Goal: Task Accomplishment & Management: Use online tool/utility

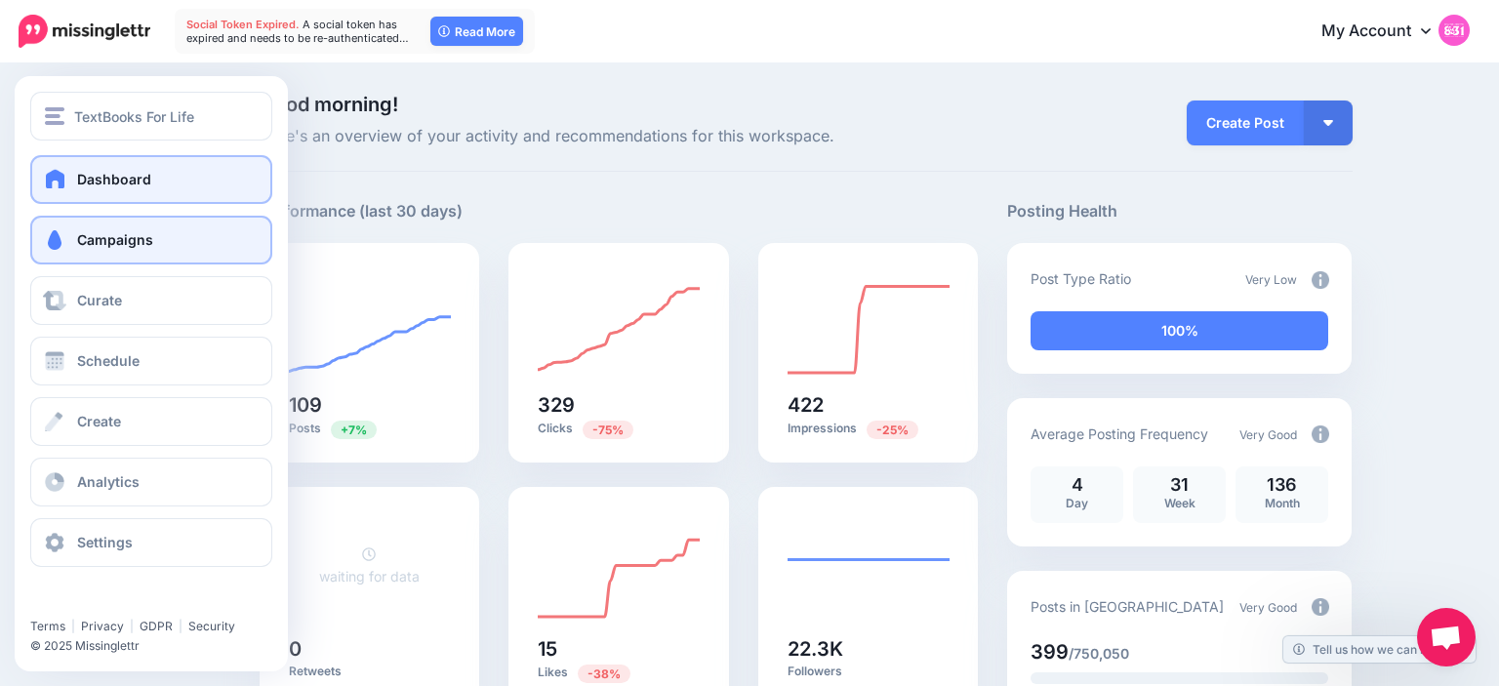
click at [60, 251] on link "Campaigns" at bounding box center [151, 240] width 242 height 49
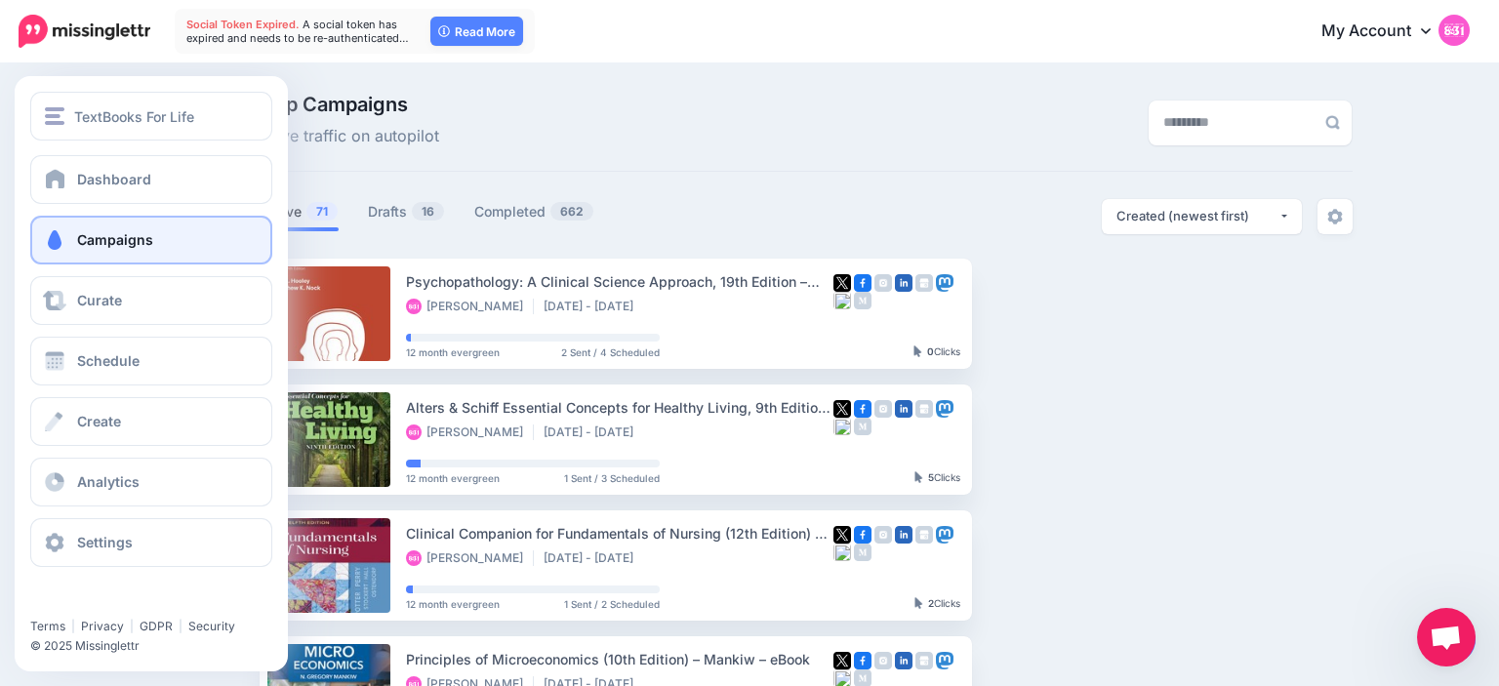
click at [75, 232] on link "Campaigns" at bounding box center [151, 240] width 242 height 49
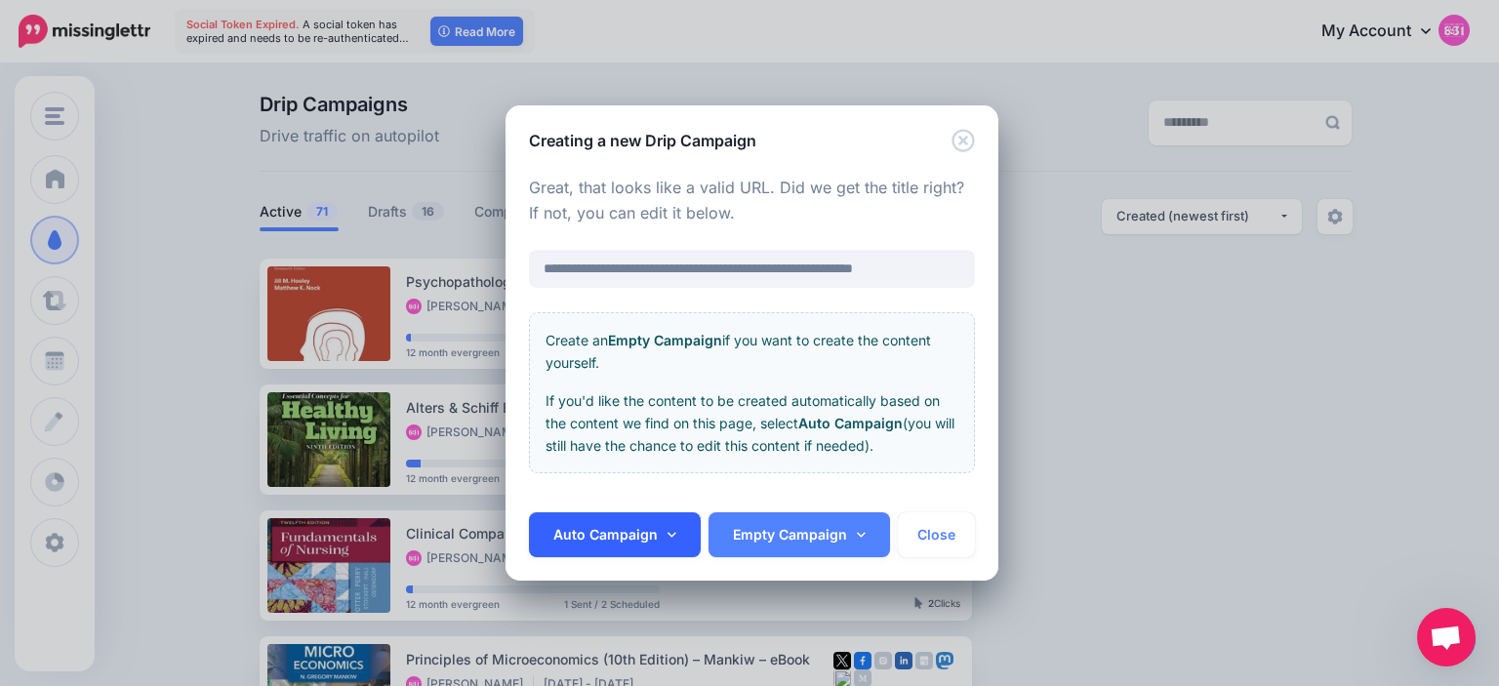
click at [646, 546] on link "Auto Campaign" at bounding box center [615, 534] width 172 height 45
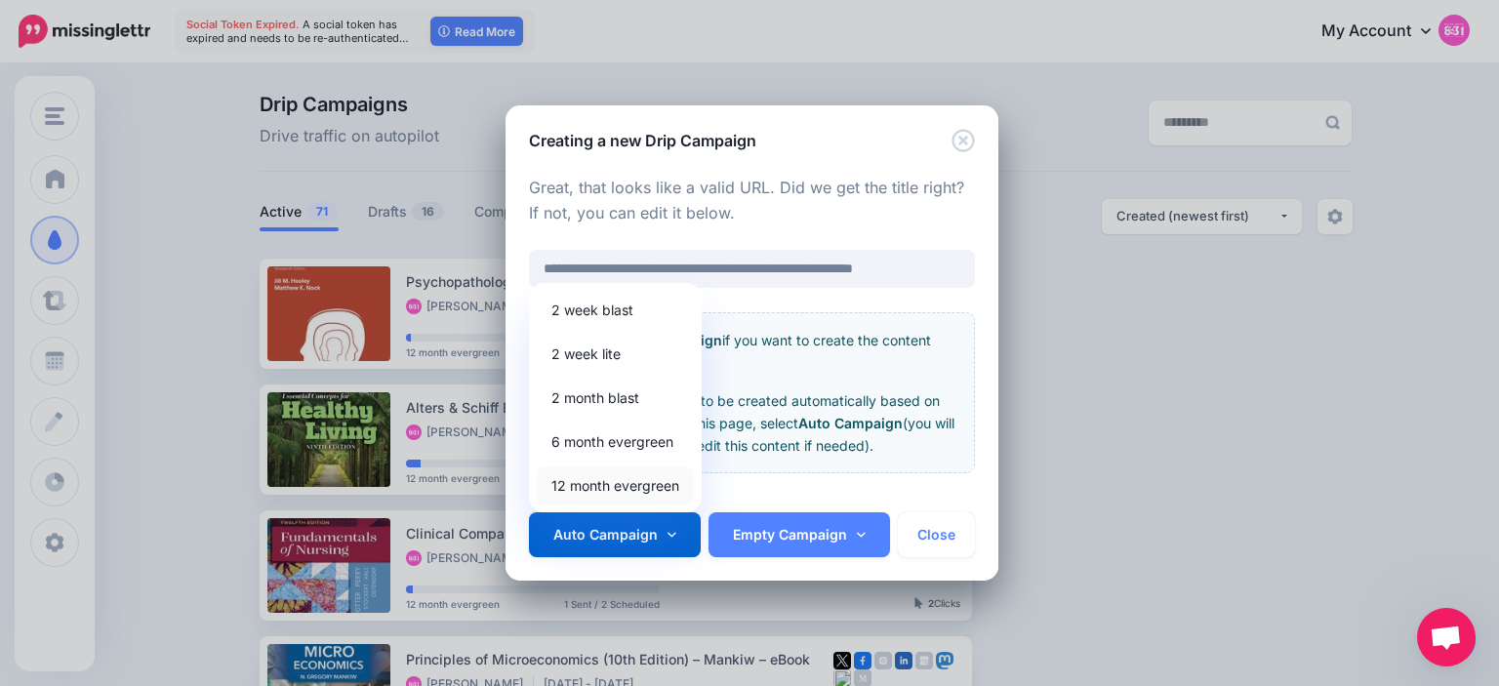
click at [629, 488] on link "12 month evergreen" at bounding box center [615, 485] width 157 height 38
